Goal: Navigation & Orientation: Find specific page/section

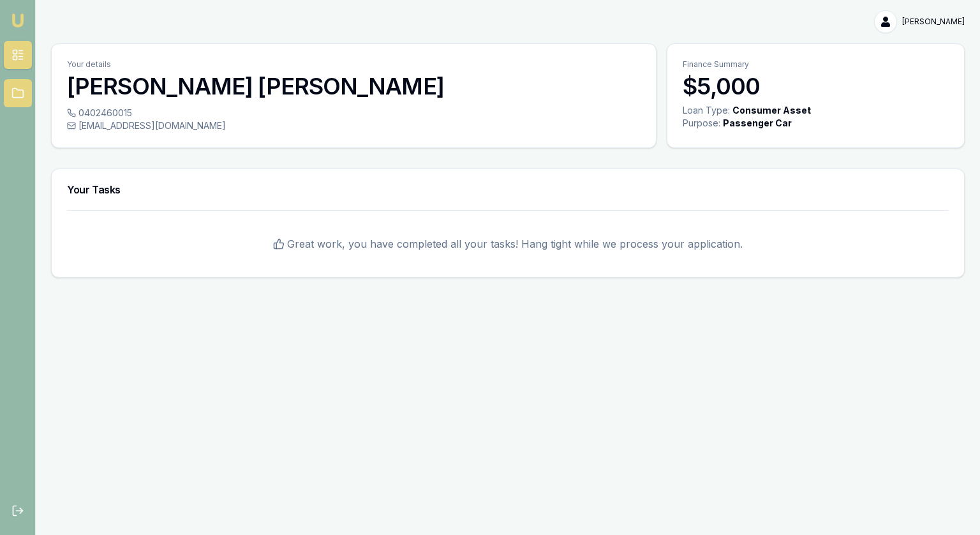
click at [24, 85] on link at bounding box center [18, 93] width 28 height 28
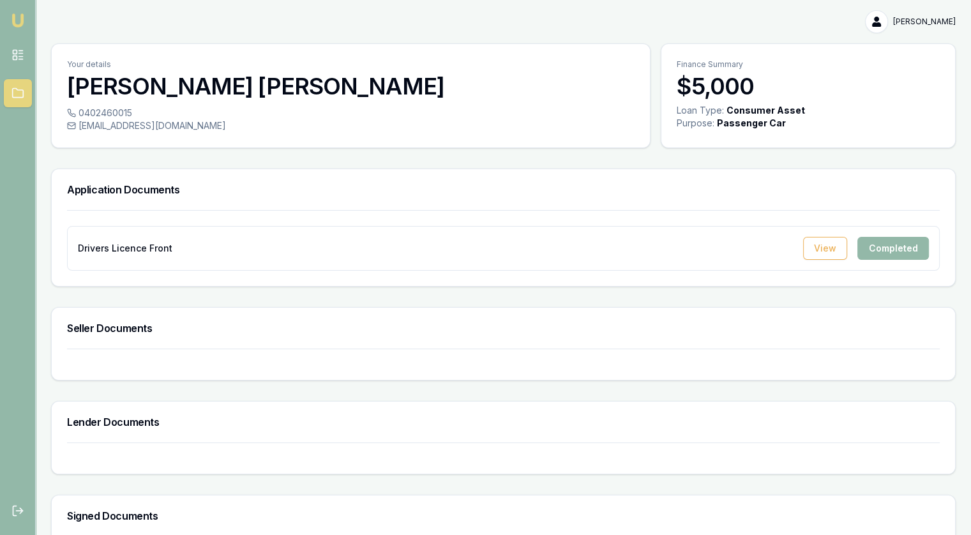
click at [899, 18] on html "[PERSON_NAME] [PERSON_NAME] Toggle Menu Your details [PERSON_NAME] 0402460015 […" at bounding box center [485, 267] width 971 height 535
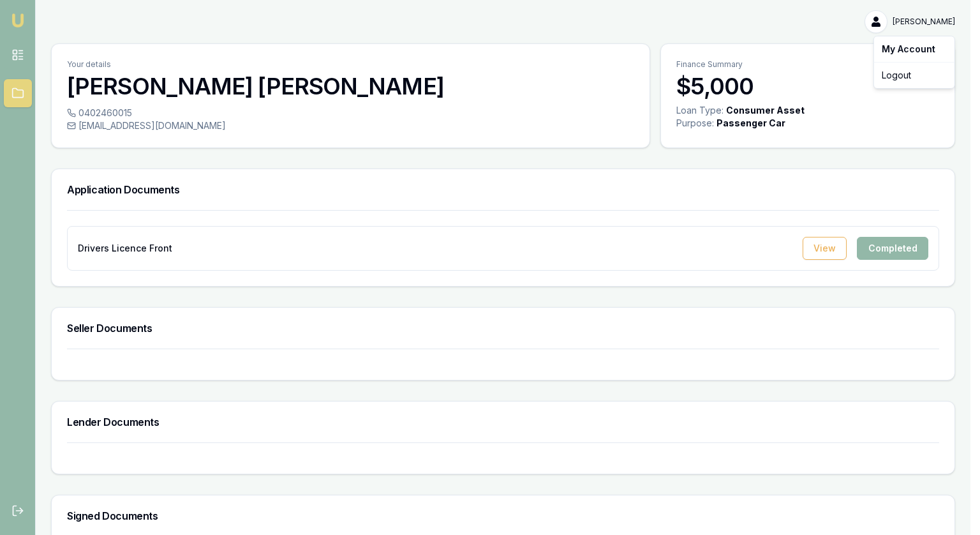
click at [895, 49] on div "My Account" at bounding box center [914, 49] width 75 height 20
click at [885, 24] on html "[PERSON_NAME] [PERSON_NAME] Toggle Menu Your details [PERSON_NAME] 0402460015 […" at bounding box center [490, 267] width 980 height 535
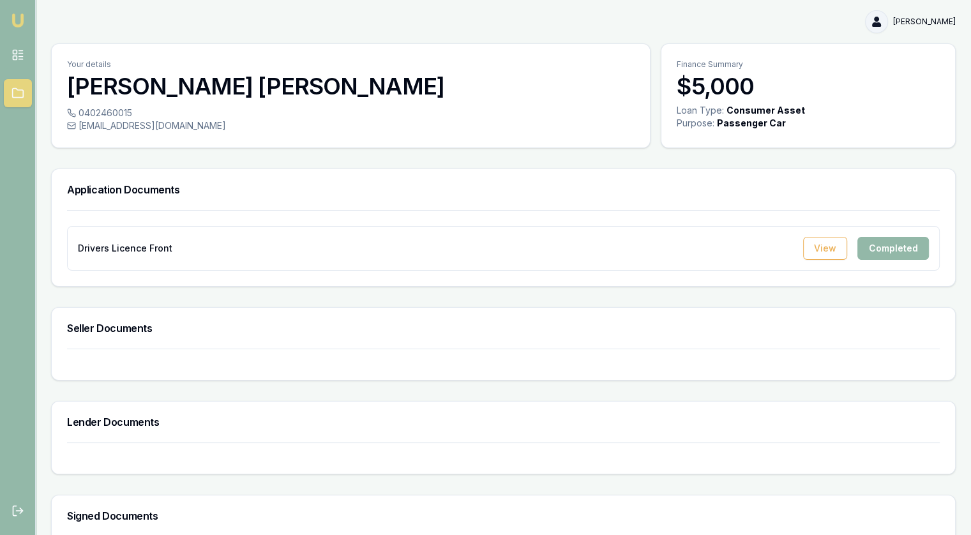
click at [883, 27] on html "[PERSON_NAME] [PERSON_NAME] Toggle Menu Your details [PERSON_NAME] 0402460015 […" at bounding box center [485, 267] width 971 height 535
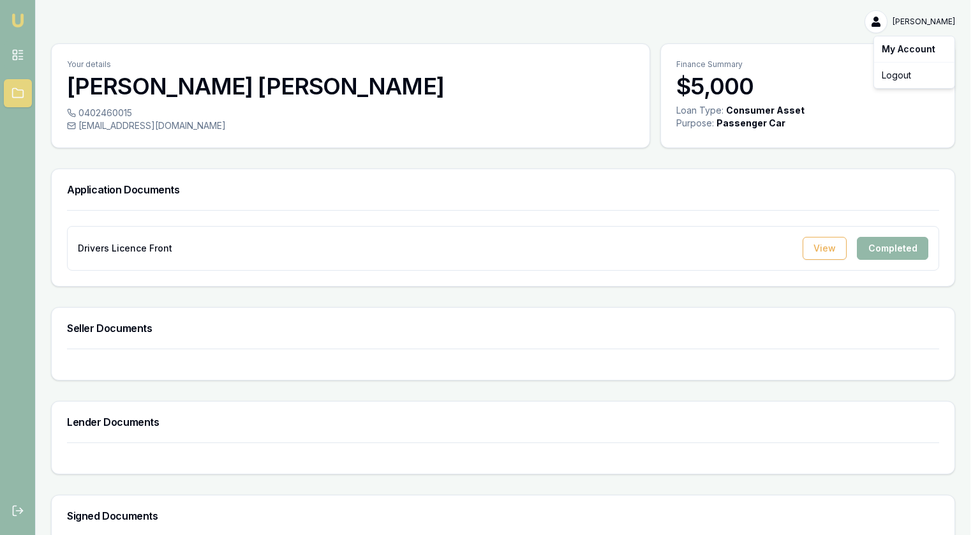
click at [886, 26] on html "[PERSON_NAME] [PERSON_NAME] Toggle Menu Your details [PERSON_NAME] 0402460015 […" at bounding box center [490, 267] width 980 height 535
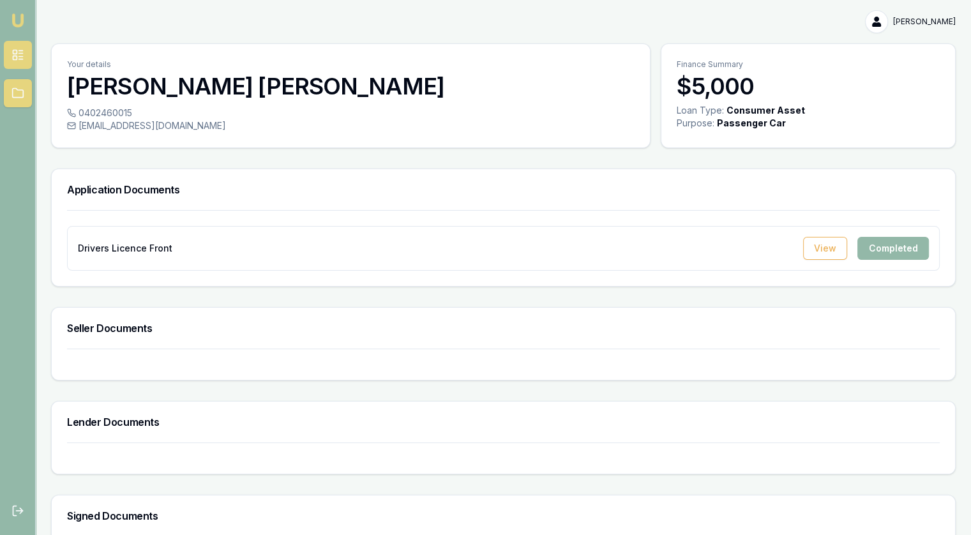
click at [17, 58] on rect at bounding box center [15, 58] width 4 height 4
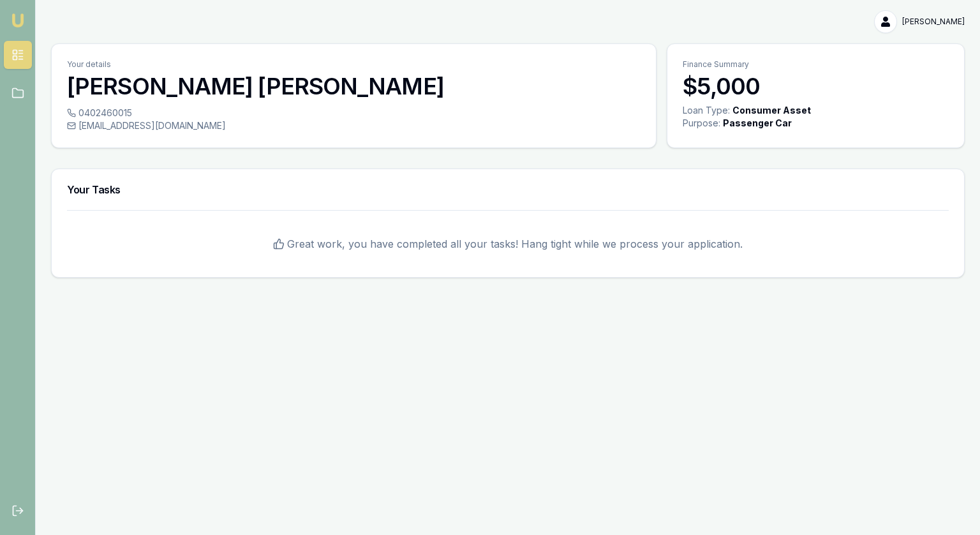
click at [18, 13] on img at bounding box center [17, 20] width 15 height 15
